Goal: Complete application form: Complete application form

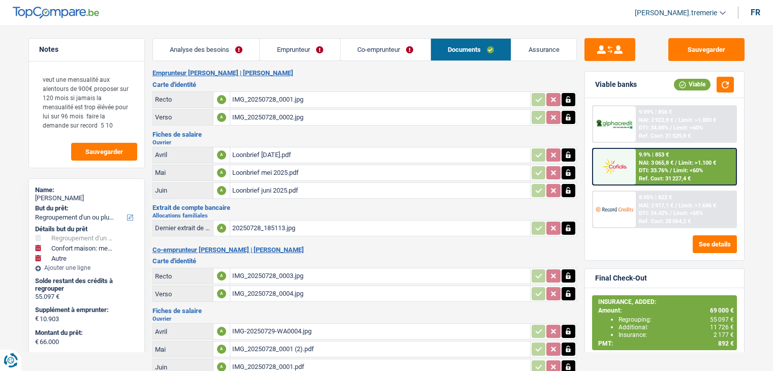
select select "refinancing"
select select "household"
select select "other"
select select "120"
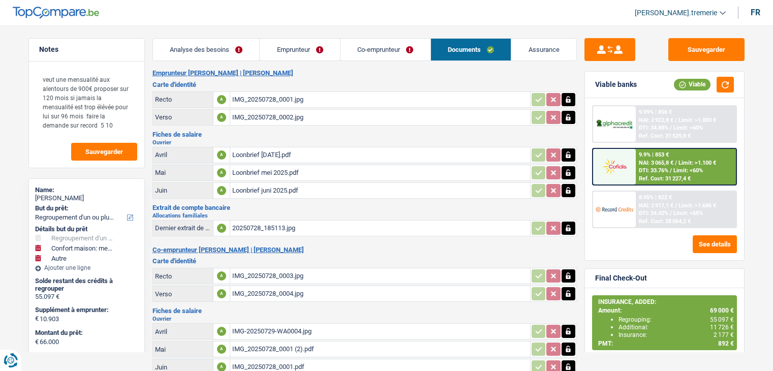
select select "coApplicant"
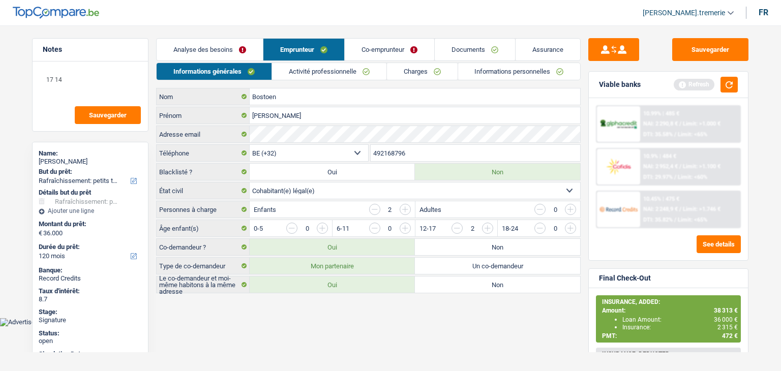
select select "houseOrGarden"
select select "120"
select select "32"
select select "cohabitation"
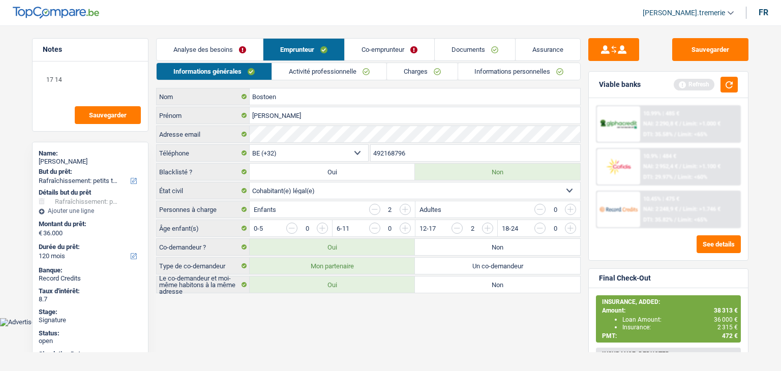
select select "worker"
select select "familyAllowances"
select select "netSalary"
select select "mealVouchers"
select select "BE"
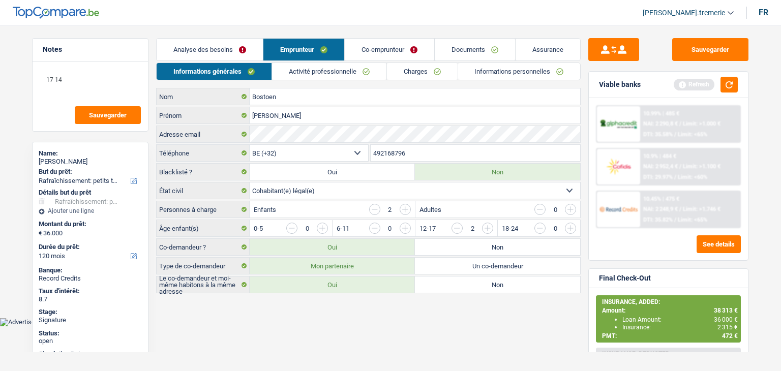
select select "industry"
click at [425, 70] on link "Charges" at bounding box center [422, 71] width 71 height 17
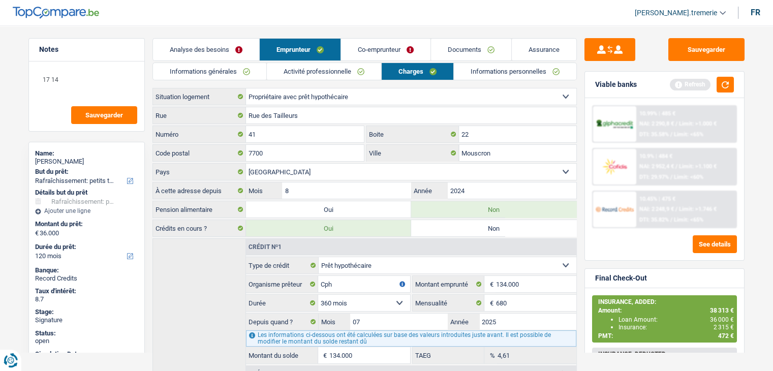
click at [347, 76] on link "Activité professionnelle" at bounding box center [324, 71] width 114 height 17
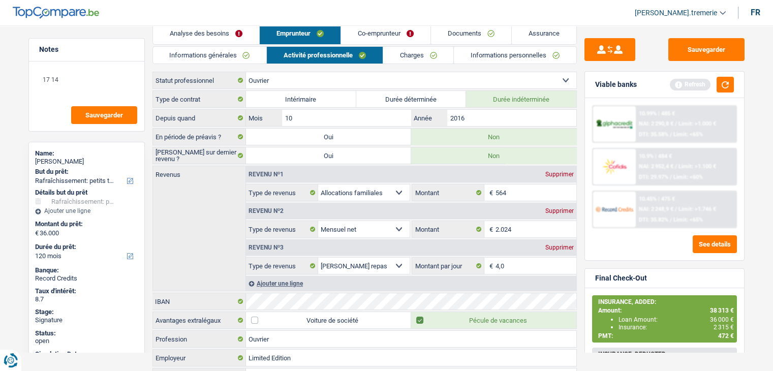
scroll to position [16, 0]
